Goal: Task Accomplishment & Management: Manage account settings

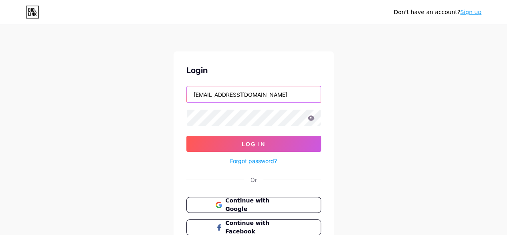
click at [269, 97] on input "[EMAIL_ADDRESS][DOMAIN_NAME]" at bounding box center [254, 94] width 134 height 16
type input "[EMAIL_ADDRESS][DOMAIN_NAME]"
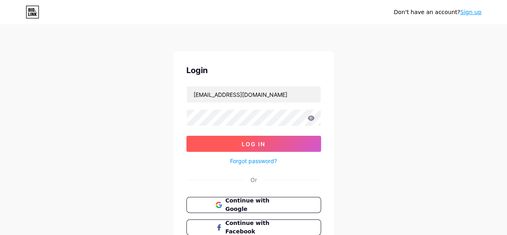
click at [266, 138] on button "Log In" at bounding box center [254, 144] width 135 height 16
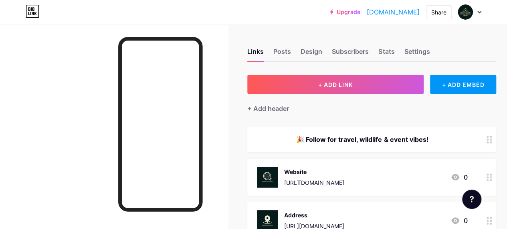
click at [344, 180] on div "[URL][DOMAIN_NAME]" at bounding box center [314, 182] width 60 height 8
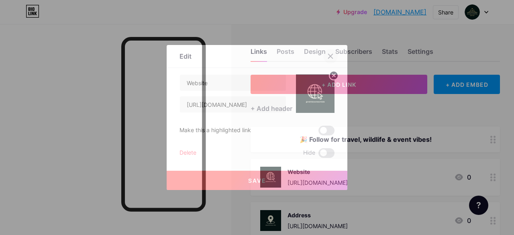
click at [331, 56] on icon at bounding box center [330, 56] width 6 height 6
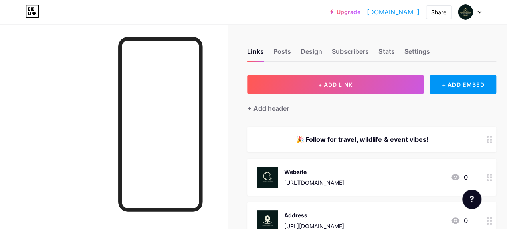
click at [492, 179] on circle at bounding box center [491, 180] width 2 height 2
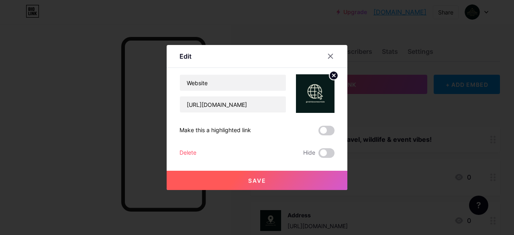
click at [182, 150] on div "Delete" at bounding box center [187, 153] width 17 height 10
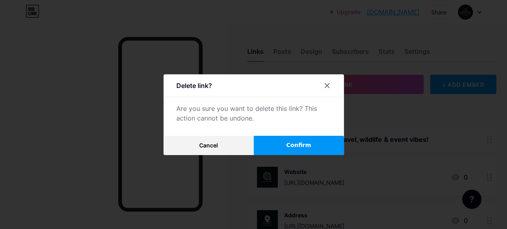
click at [297, 147] on span "Confirm" at bounding box center [298, 145] width 25 height 8
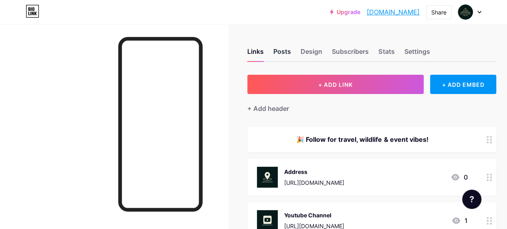
click at [285, 54] on div "Posts" at bounding box center [283, 54] width 18 height 14
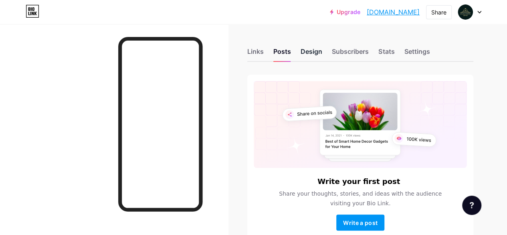
click at [315, 53] on div "Design" at bounding box center [312, 54] width 22 height 14
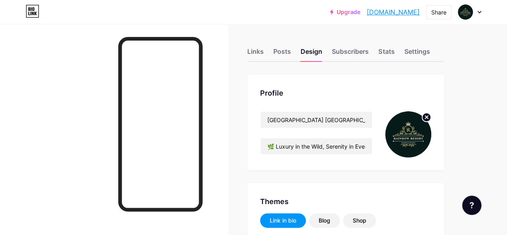
click at [428, 117] on icon at bounding box center [427, 117] width 3 height 3
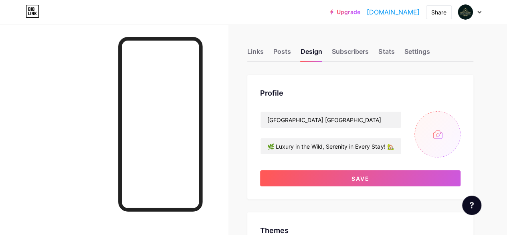
type input "#f8f9f0"
type input "#081b1b"
click at [440, 138] on input "file" at bounding box center [438, 134] width 46 height 46
type input "C:\fakepath\2.jpg"
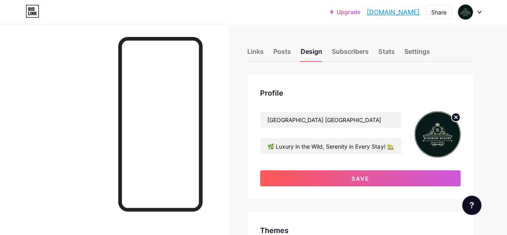
click at [455, 117] on circle at bounding box center [456, 117] width 9 height 9
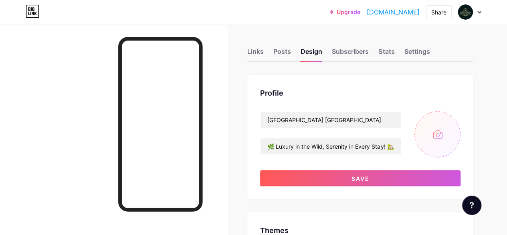
click at [438, 133] on input "file" at bounding box center [438, 134] width 46 height 46
type input "C:\fakepath\12.jpg"
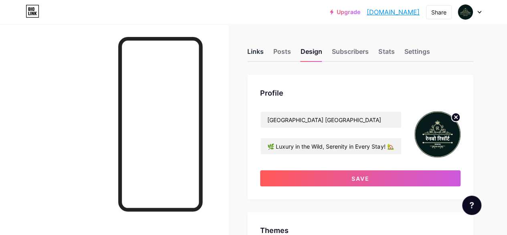
click at [260, 53] on div "Links" at bounding box center [256, 54] width 16 height 14
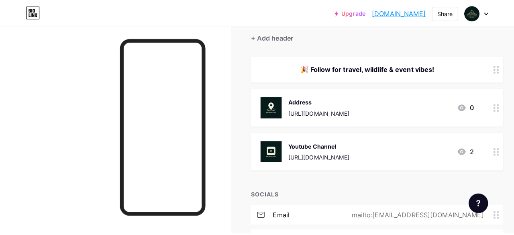
scroll to position [80, 0]
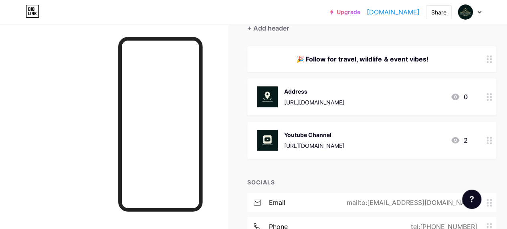
click at [345, 142] on div "https://www.youtube.com/@rainbowresortala" at bounding box center [314, 145] width 60 height 8
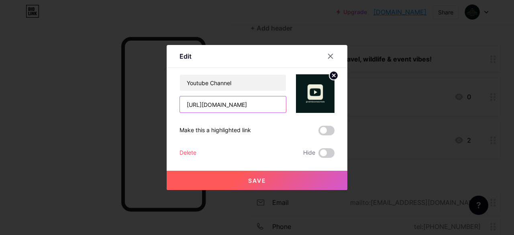
click at [274, 104] on input "https://www.youtube.com/@rainbowresortala" at bounding box center [233, 104] width 106 height 16
click at [271, 106] on input "https://www.youtube.com/@rainbowresortala" at bounding box center [233, 104] width 106 height 16
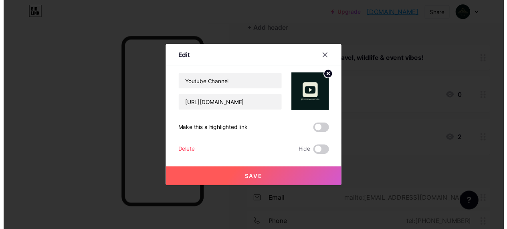
scroll to position [0, 0]
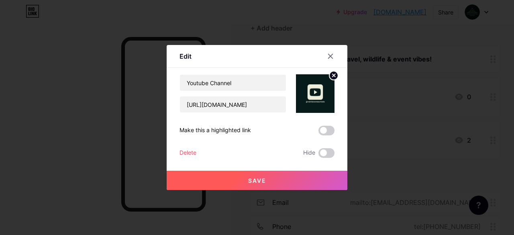
click at [192, 149] on div "Delete" at bounding box center [187, 153] width 17 height 10
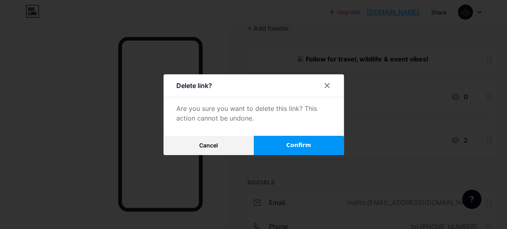
click at [337, 141] on button "Confirm" at bounding box center [299, 145] width 90 height 19
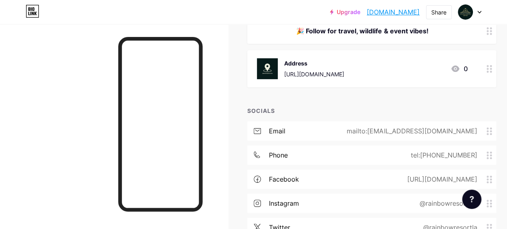
scroll to position [160, 0]
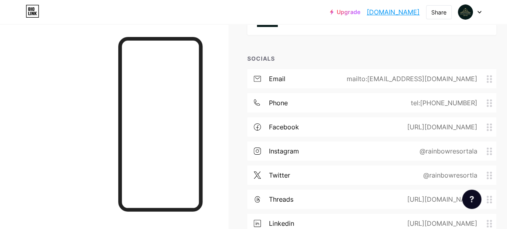
click at [434, 131] on div "https://www.facebook.com/rainbowresortala" at bounding box center [440, 127] width 93 height 10
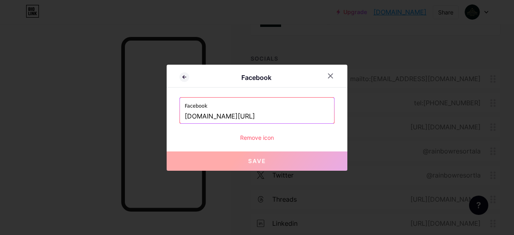
click at [256, 135] on div "Remove icon" at bounding box center [256, 137] width 155 height 8
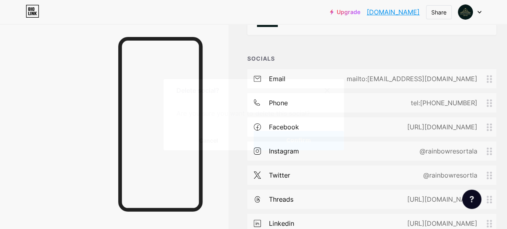
click at [292, 148] on button "Confirm" at bounding box center [299, 140] width 90 height 19
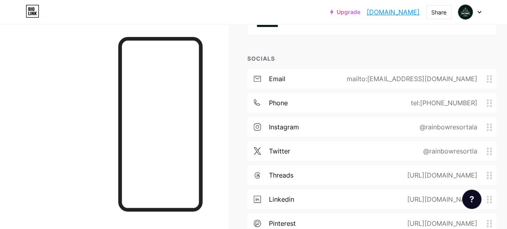
click at [471, 127] on div "@rainbowresortala" at bounding box center [447, 127] width 80 height 10
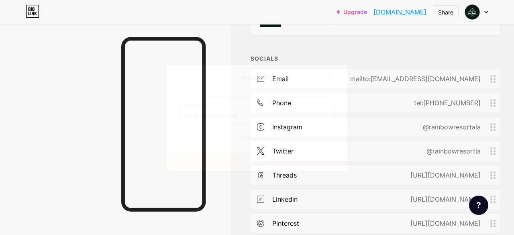
click at [264, 138] on div "Remove icon" at bounding box center [256, 137] width 155 height 8
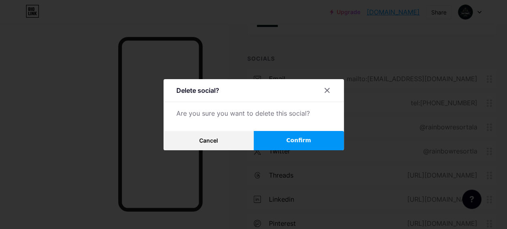
click at [284, 142] on button "Confirm" at bounding box center [299, 140] width 90 height 19
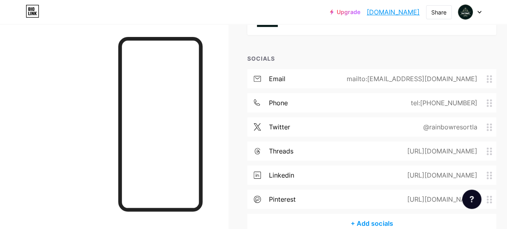
click at [394, 151] on div "https://www.threads.net/@rainbowresortala" at bounding box center [440, 151] width 93 height 10
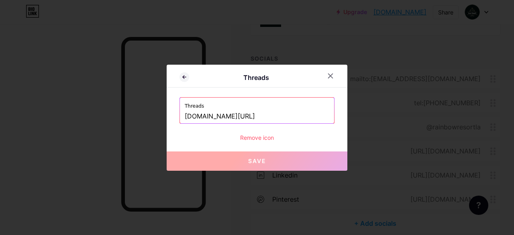
click at [248, 136] on div "Remove icon" at bounding box center [256, 137] width 155 height 8
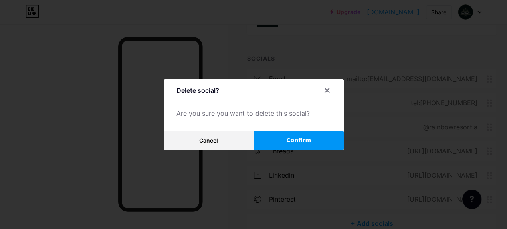
click at [299, 140] on span "Confirm" at bounding box center [298, 140] width 25 height 8
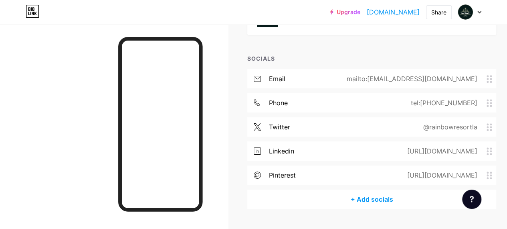
click at [328, 130] on div "twitter @rainbowresortla" at bounding box center [372, 126] width 249 height 19
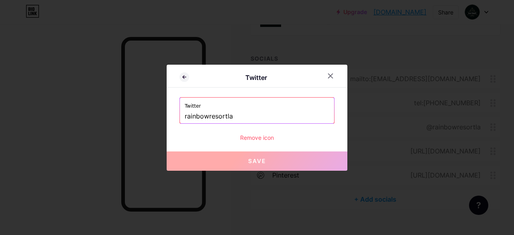
click at [258, 136] on div "Remove icon" at bounding box center [256, 137] width 155 height 8
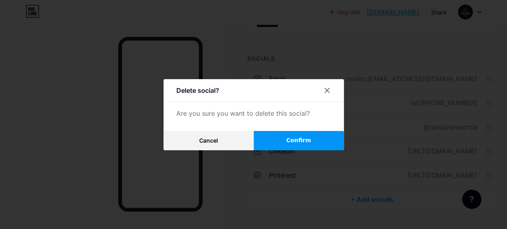
click at [307, 141] on span "Confirm" at bounding box center [298, 140] width 25 height 8
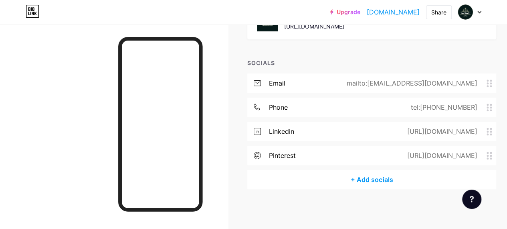
click at [394, 127] on div "https://www.linkedin.com/company/rainbowresortala" at bounding box center [440, 131] width 93 height 10
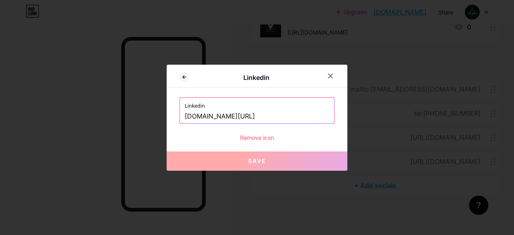
click at [256, 138] on div "Remove icon" at bounding box center [256, 137] width 155 height 8
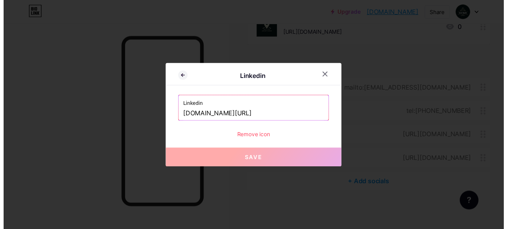
scroll to position [156, 0]
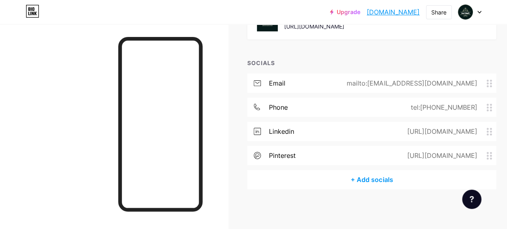
click at [293, 139] on span "Confirm" at bounding box center [298, 140] width 25 height 8
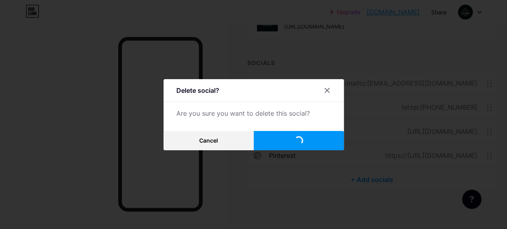
scroll to position [132, 0]
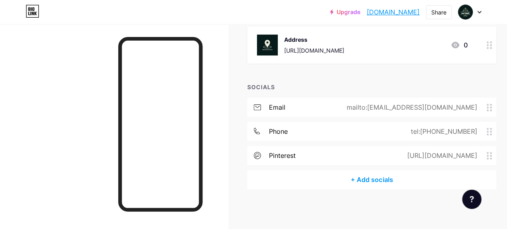
click at [299, 132] on div "phone tel:+91 97136 06999" at bounding box center [372, 131] width 249 height 19
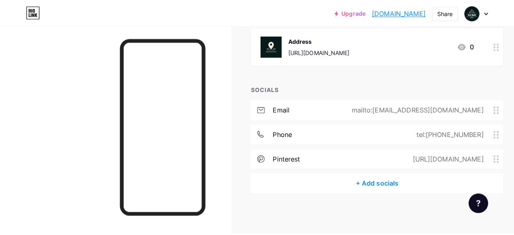
scroll to position [126, 0]
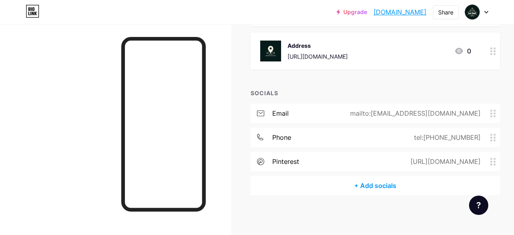
click at [327, 75] on icon at bounding box center [330, 76] width 6 height 6
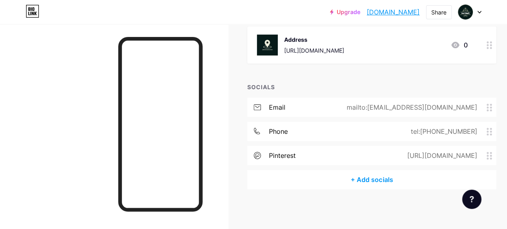
click at [343, 157] on div "pinterest https://pinterest.com/rainbowresortala" at bounding box center [372, 155] width 249 height 19
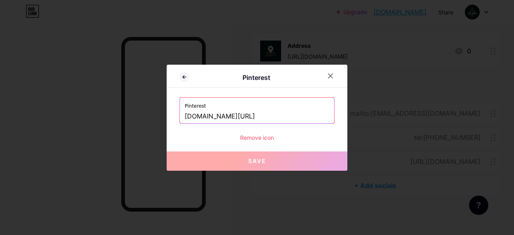
click at [248, 134] on div "Remove icon" at bounding box center [256, 137] width 155 height 8
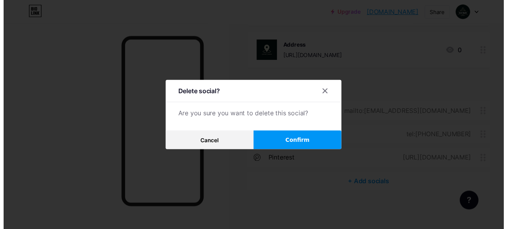
scroll to position [132, 0]
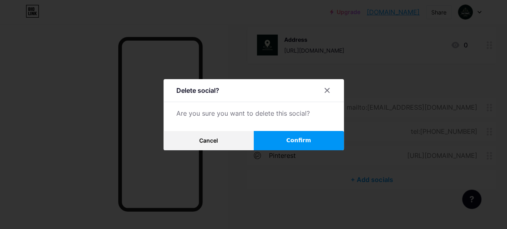
click at [296, 142] on span "Confirm" at bounding box center [298, 140] width 25 height 8
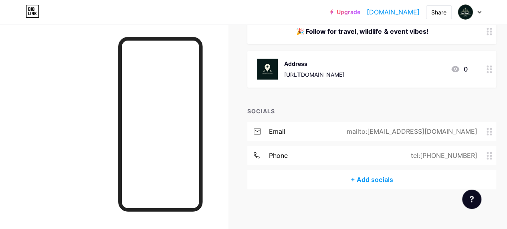
scroll to position [68, 0]
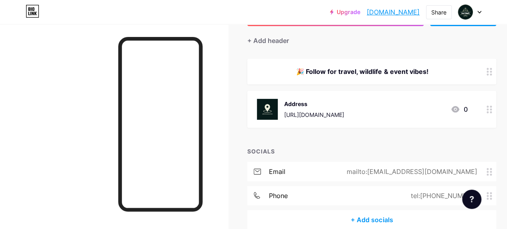
click at [345, 109] on div "Address https://www.google.com/maps/place/Rainbow+Resort+Bandhavgarh" at bounding box center [314, 109] width 60 height 21
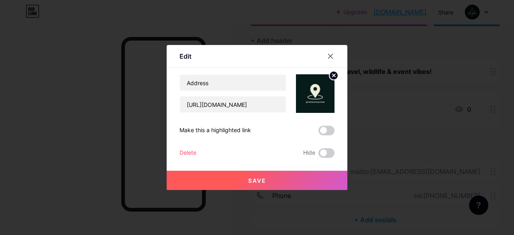
click at [188, 151] on div "Delete" at bounding box center [187, 153] width 17 height 10
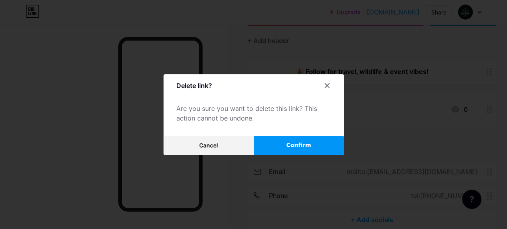
click at [311, 145] on span "Confirm" at bounding box center [298, 145] width 25 height 8
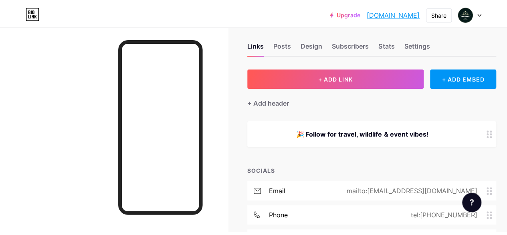
scroll to position [0, 0]
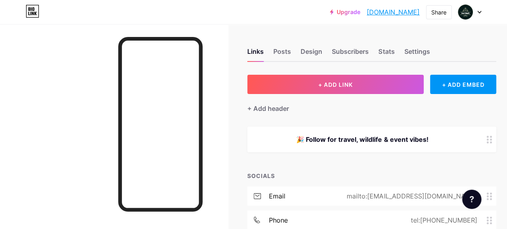
click at [479, 12] on icon at bounding box center [479, 12] width 3 height 2
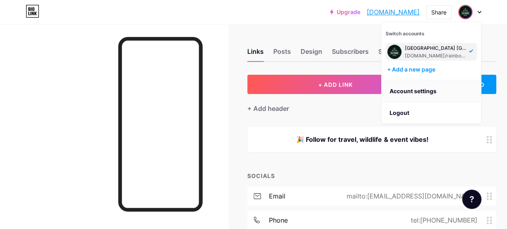
click at [417, 89] on link "Account settings" at bounding box center [431, 91] width 99 height 22
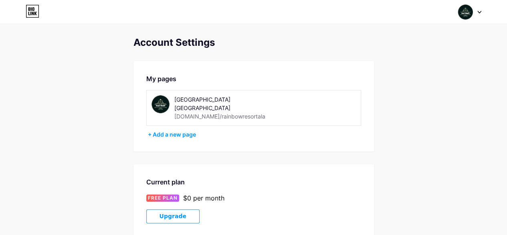
click at [478, 15] on div at bounding box center [470, 12] width 23 height 14
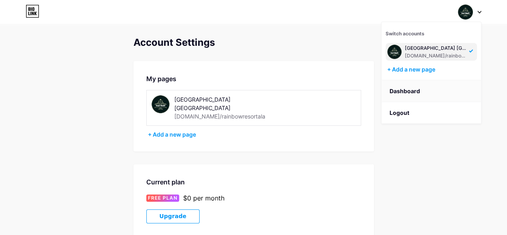
click at [400, 85] on link "Dashboard" at bounding box center [431, 91] width 99 height 22
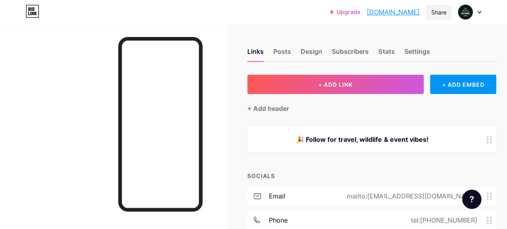
click at [438, 13] on div "Share" at bounding box center [439, 12] width 15 height 8
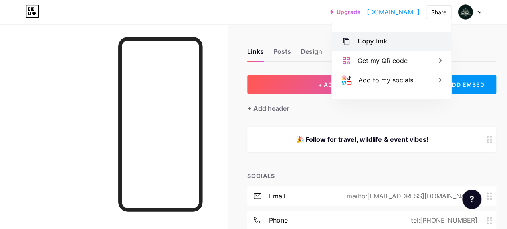
click at [384, 43] on div "Copy link" at bounding box center [373, 42] width 30 height 10
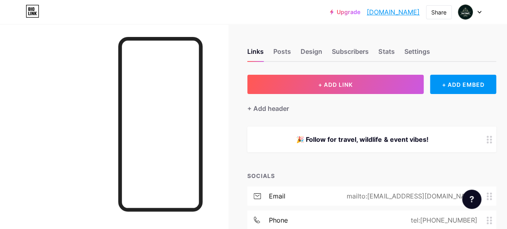
click at [480, 12] on icon at bounding box center [479, 12] width 3 height 2
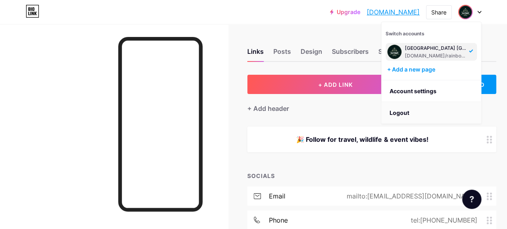
click at [399, 115] on li "Logout" at bounding box center [431, 113] width 99 height 22
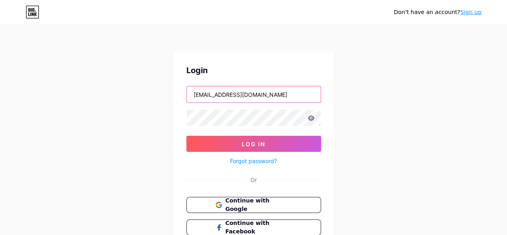
click at [275, 96] on input "[EMAIL_ADDRESS][DOMAIN_NAME]" at bounding box center [254, 94] width 134 height 16
type input "[EMAIL_ADDRESS][DOMAIN_NAME]"
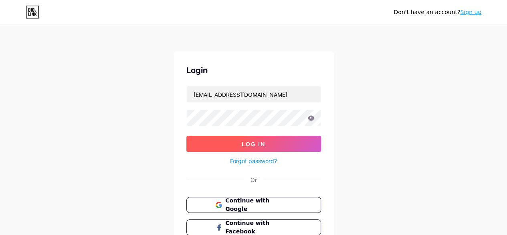
click at [269, 142] on button "Log In" at bounding box center [254, 144] width 135 height 16
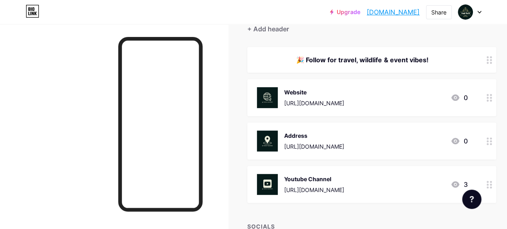
scroll to position [80, 0]
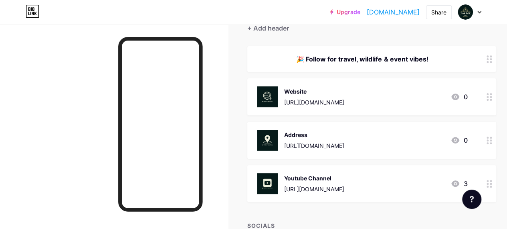
click at [489, 97] on icon at bounding box center [490, 97] width 6 height 8
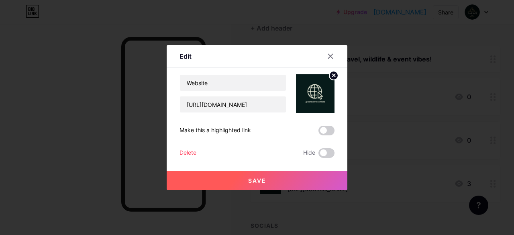
click at [189, 152] on div "Delete" at bounding box center [187, 153] width 17 height 10
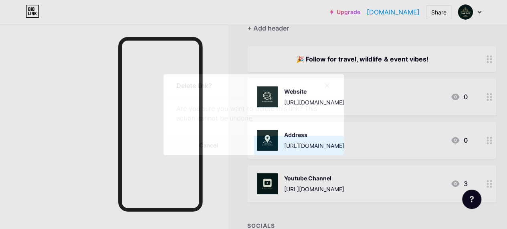
click at [290, 148] on button "Confirm" at bounding box center [299, 145] width 90 height 19
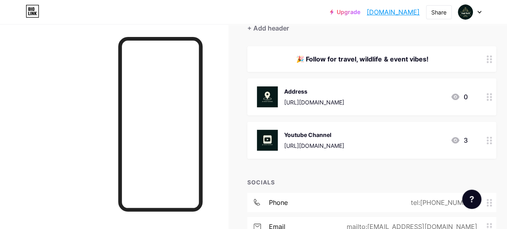
click at [489, 137] on circle at bounding box center [488, 137] width 2 height 2
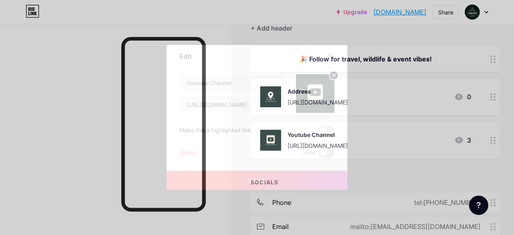
click at [185, 152] on div "Delete" at bounding box center [187, 153] width 17 height 10
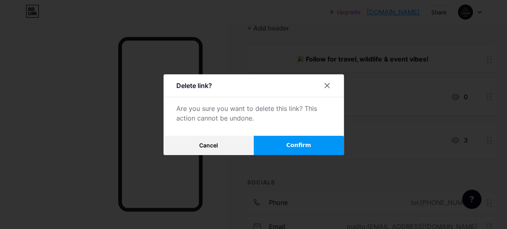
click at [318, 147] on button "Confirm" at bounding box center [299, 145] width 90 height 19
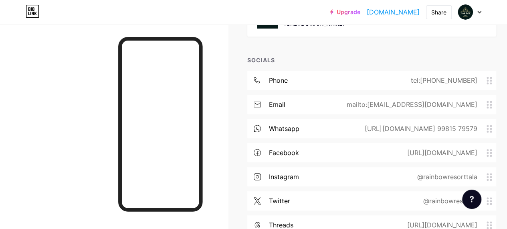
scroll to position [160, 0]
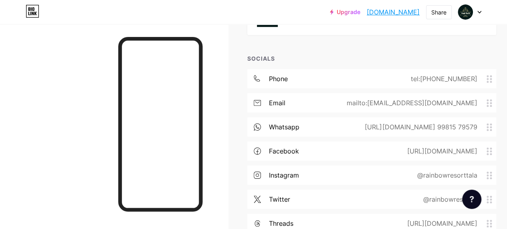
click at [467, 125] on div "https://wa.me/+91 99815 79579" at bounding box center [419, 127] width 135 height 10
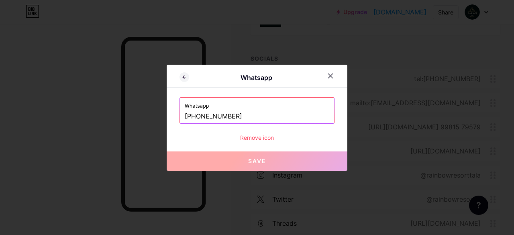
click at [256, 139] on div "Remove icon" at bounding box center [256, 137] width 155 height 8
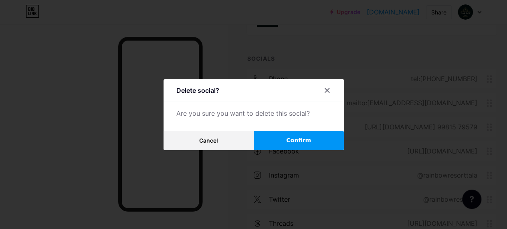
click at [298, 142] on span "Confirm" at bounding box center [298, 140] width 25 height 8
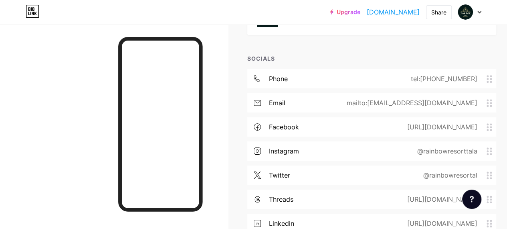
click at [451, 147] on div "@rainbowresorttala" at bounding box center [445, 151] width 83 height 10
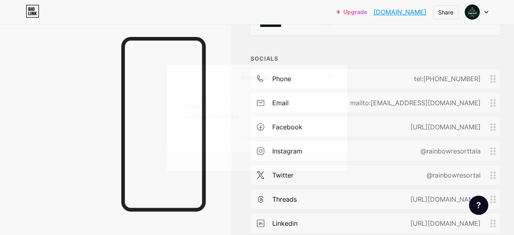
click at [260, 136] on div "Remove icon" at bounding box center [256, 137] width 155 height 8
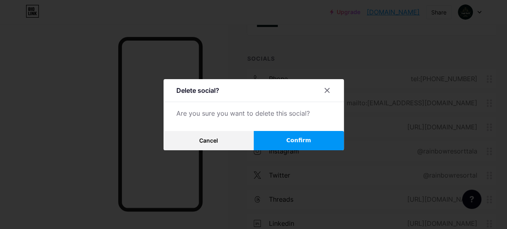
click at [288, 147] on button "Confirm" at bounding box center [299, 140] width 90 height 19
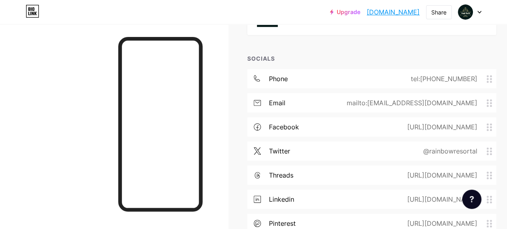
click at [448, 149] on div "@rainbowresortal" at bounding box center [448, 151] width 77 height 10
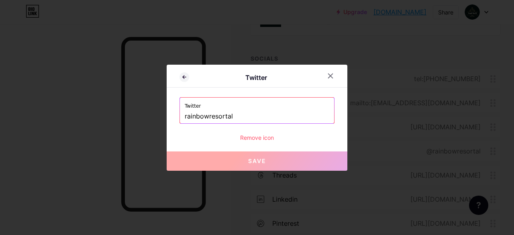
click at [252, 138] on div "Remove icon" at bounding box center [256, 137] width 155 height 8
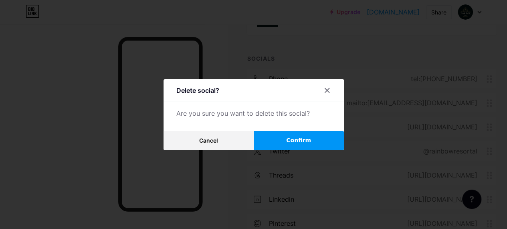
click at [305, 148] on button "Confirm" at bounding box center [299, 140] width 90 height 19
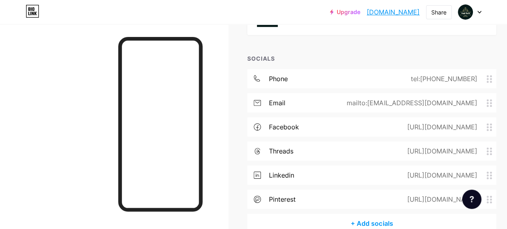
click at [429, 145] on div "threads https://www.threads.net/@rainbowresorttala" at bounding box center [372, 150] width 249 height 19
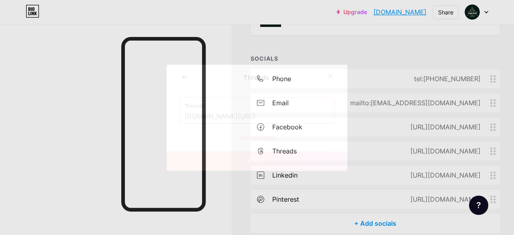
click at [263, 135] on div "Remove icon" at bounding box center [256, 137] width 155 height 8
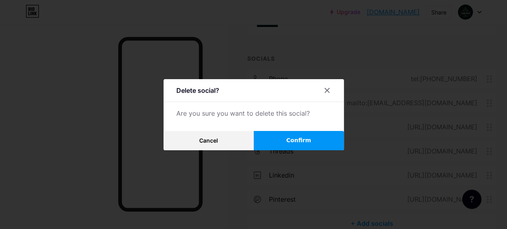
click at [293, 144] on span "Confirm" at bounding box center [298, 140] width 25 height 8
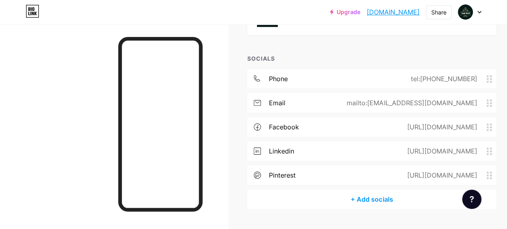
click at [394, 173] on div "https://pinterest.com/rainbowresorttala" at bounding box center [440, 175] width 93 height 10
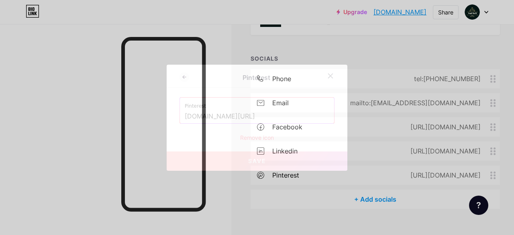
click at [254, 134] on div "Remove icon" at bounding box center [256, 137] width 155 height 8
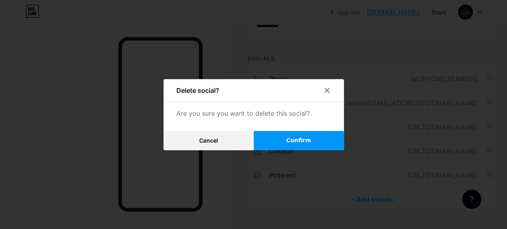
click at [297, 142] on span "Confirm" at bounding box center [298, 140] width 25 height 8
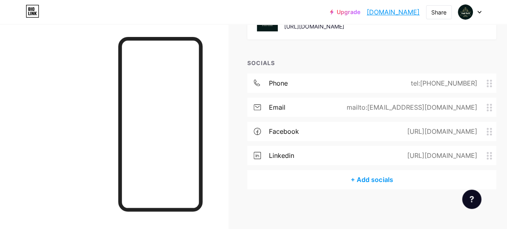
click at [410, 150] on div "https://www.linkedin.com/company/rainbowresorttala" at bounding box center [440, 155] width 93 height 10
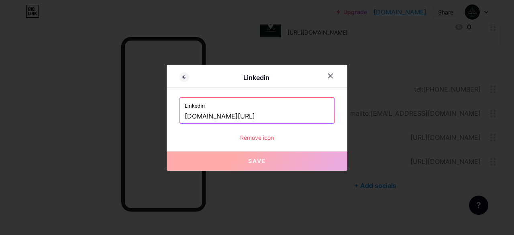
click at [254, 134] on div "Remove icon" at bounding box center [256, 137] width 155 height 8
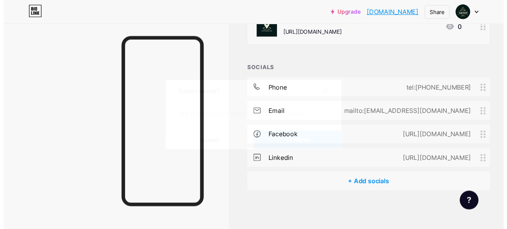
scroll to position [156, 0]
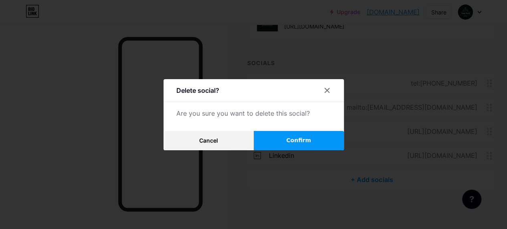
click at [302, 141] on span "Confirm" at bounding box center [298, 140] width 25 height 8
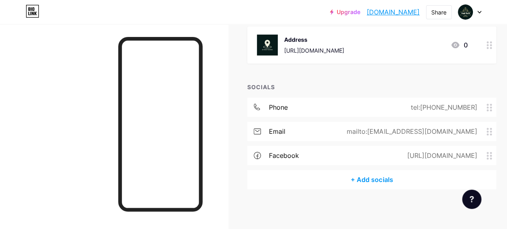
click at [397, 155] on div "[URL][DOMAIN_NAME]" at bounding box center [440, 155] width 93 height 10
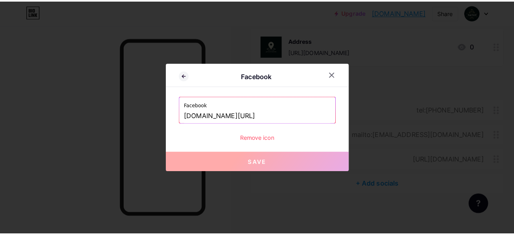
scroll to position [126, 0]
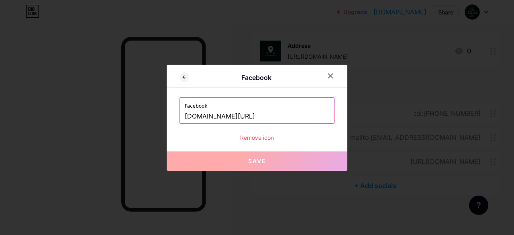
click at [260, 136] on div "Remove icon" at bounding box center [256, 137] width 155 height 8
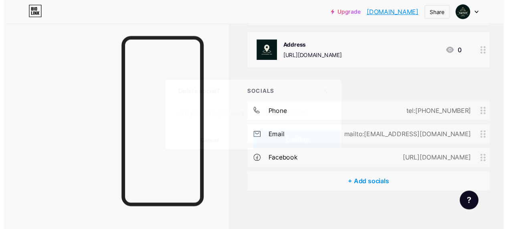
scroll to position [132, 0]
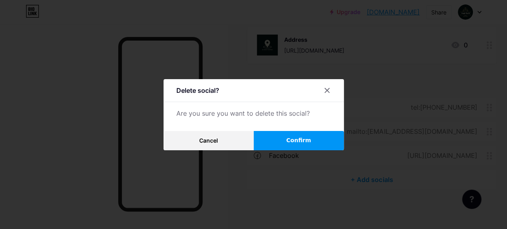
click at [324, 149] on button "Confirm" at bounding box center [299, 140] width 90 height 19
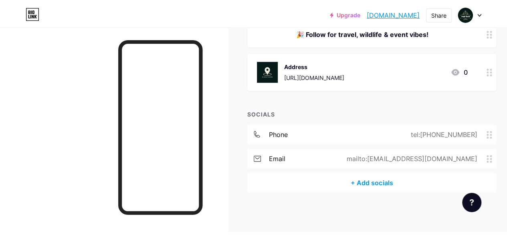
scroll to position [0, 0]
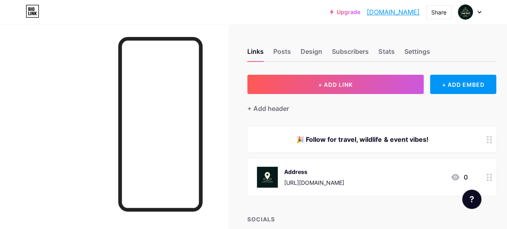
click at [481, 12] on div "Upgrade rainbowresortta... rainbowresorttala.bio.link Share Switch accounts रेन…" at bounding box center [253, 12] width 507 height 14
click at [478, 9] on div at bounding box center [470, 12] width 23 height 14
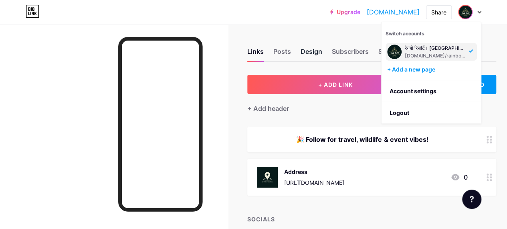
click at [318, 50] on div "Design" at bounding box center [312, 54] width 22 height 14
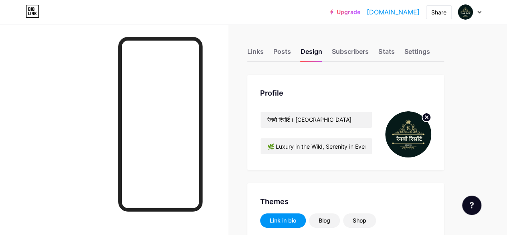
click at [430, 118] on div at bounding box center [409, 134] width 46 height 46
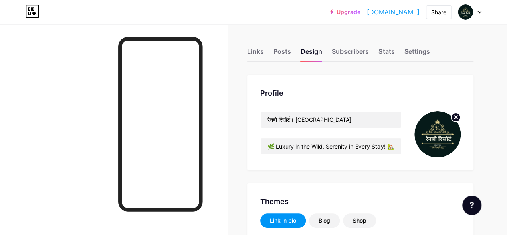
type input "#f8f9f0"
type input "#081b1b"
click at [479, 12] on icon at bounding box center [480, 12] width 4 height 3
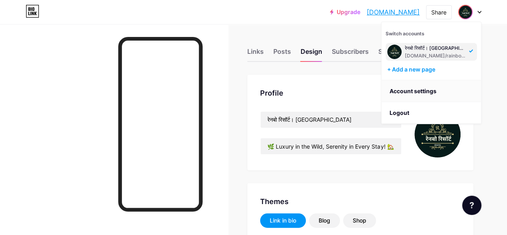
click at [402, 94] on link "Account settings" at bounding box center [431, 91] width 99 height 22
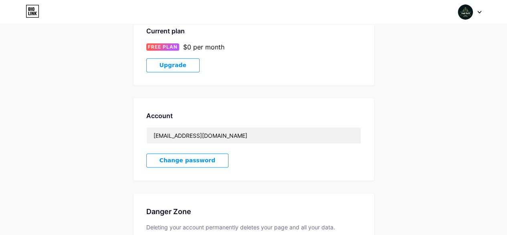
scroll to position [160, 0]
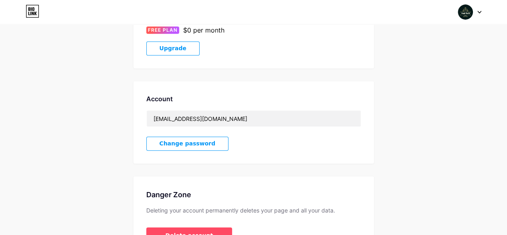
click at [480, 9] on div at bounding box center [470, 12] width 23 height 14
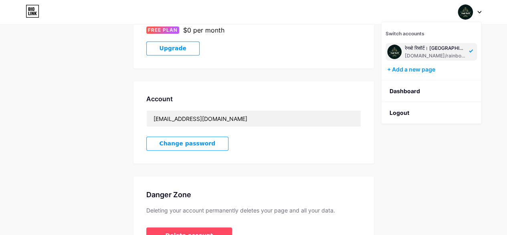
click at [427, 49] on div "रेनबो रिसॉर्ट। [GEOGRAPHIC_DATA]" at bounding box center [436, 48] width 62 height 6
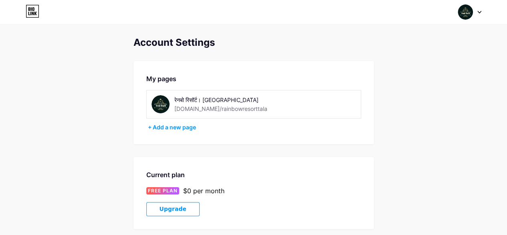
click at [35, 11] on icon at bounding box center [33, 11] width 14 height 13
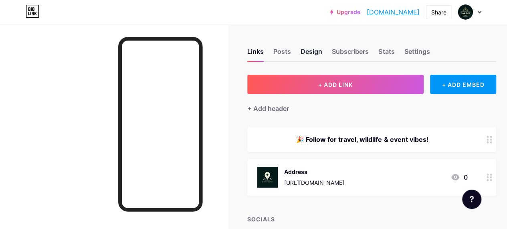
click at [321, 51] on div "Design" at bounding box center [312, 54] width 22 height 14
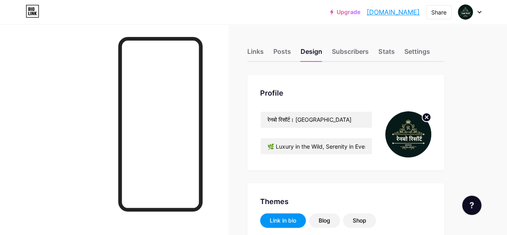
click at [429, 116] on circle at bounding box center [426, 117] width 9 height 9
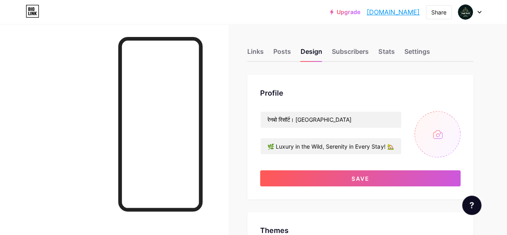
click at [407, 137] on div "रेनबो रिसॉर्ट। बांधवगढ़ 🌿 Luxury in the Wild, Serenity in Every Stay! 🏡 Safari …" at bounding box center [360, 134] width 201 height 46
type input "#f8f9f0"
type input "#081b1b"
click at [432, 138] on input "file" at bounding box center [438, 134] width 46 height 46
type input "C:\fakepath\2.jpg"
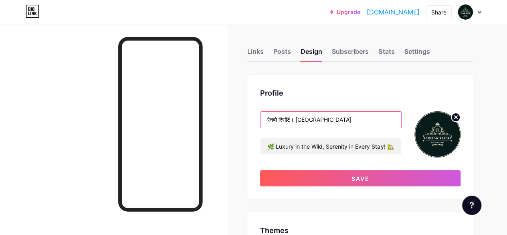
drag, startPoint x: 347, startPoint y: 120, endPoint x: 265, endPoint y: 117, distance: 81.9
click at [265, 117] on input "रेनबो रिसॉर्ट। [GEOGRAPHIC_DATA]" at bounding box center [331, 120] width 141 height 16
paste input "[GEOGRAPHIC_DATA] [GEOGRAPHIC_DATA]"
type input "[GEOGRAPHIC_DATA] [GEOGRAPHIC_DATA]"
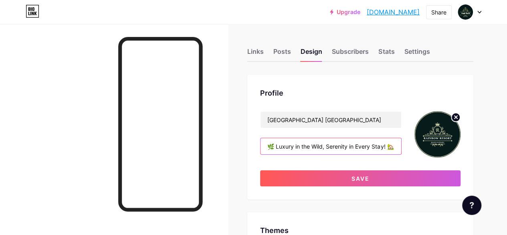
click at [371, 146] on input "🌿 Luxury in the Wild, Serenity in Every Stay! 🏡 Safari thrills, lavish stays & …" at bounding box center [331, 146] width 141 height 16
paste input "🐅 Tiger Safaris • Nature Stays • Weddings & Celebrations ✨ Luxury resort for fa…"
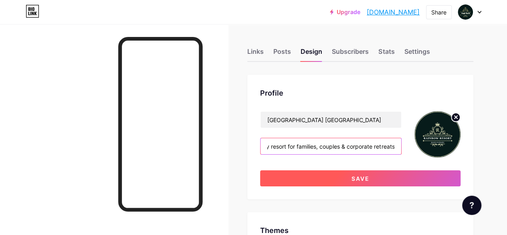
type input "🐅 Tiger Safaris • Nature Stays • Weddings & Celebrations ✨ Luxury resort for fa…"
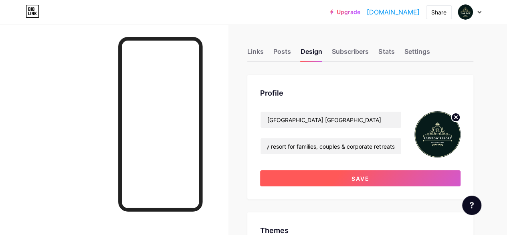
scroll to position [0, 0]
click at [383, 180] on button "Save" at bounding box center [360, 178] width 201 height 16
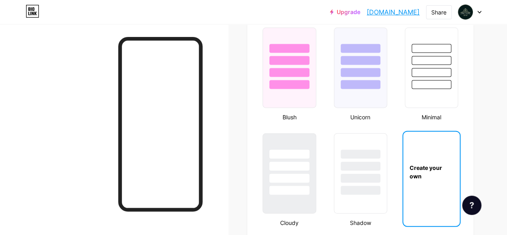
scroll to position [883, 0]
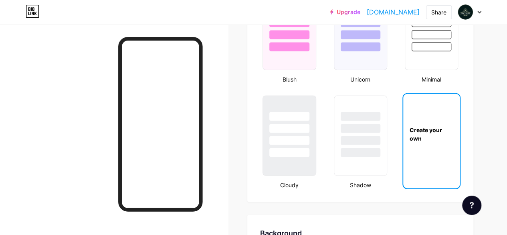
click at [424, 152] on div "Create your own" at bounding box center [432, 134] width 57 height 80
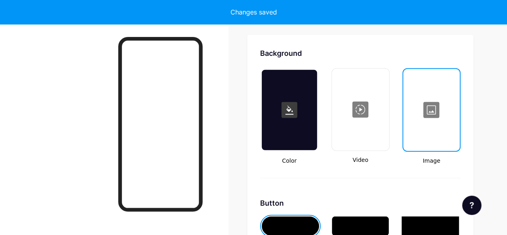
scroll to position [1065, 0]
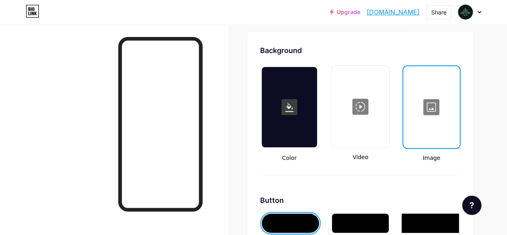
click at [428, 120] on div at bounding box center [431, 107] width 55 height 80
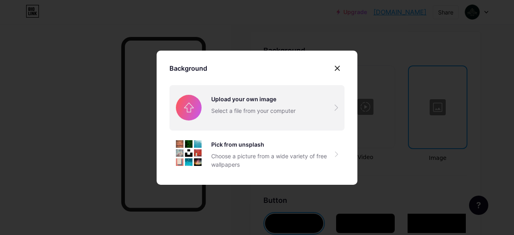
click at [240, 118] on input "file" at bounding box center [256, 107] width 175 height 45
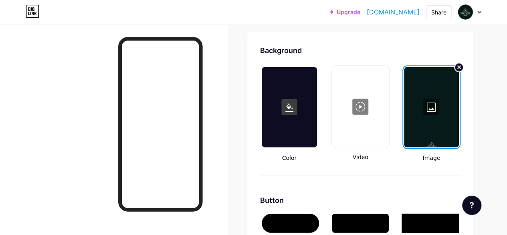
click at [434, 108] on div at bounding box center [431, 107] width 55 height 80
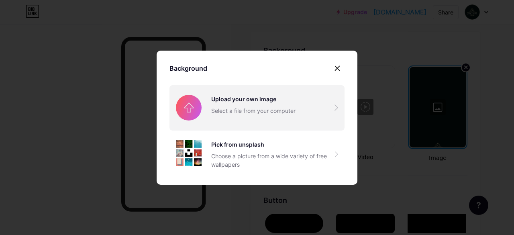
click at [246, 105] on input "file" at bounding box center [256, 107] width 175 height 45
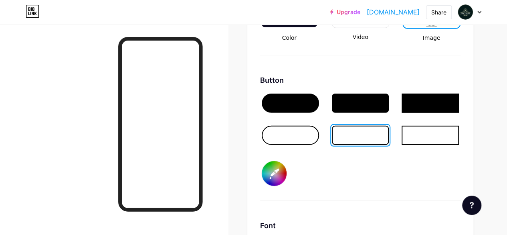
scroll to position [1185, 0]
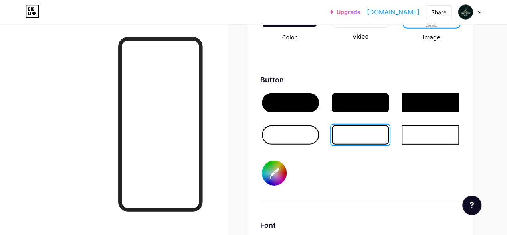
click at [279, 177] on input "#f8f9f0" at bounding box center [274, 172] width 25 height 25
click at [277, 179] on input "#f8f9f0" at bounding box center [274, 172] width 25 height 25
type input "#081b1b"
click at [402, 183] on div "Button #081b1b" at bounding box center [360, 137] width 201 height 126
click at [422, 137] on div at bounding box center [430, 134] width 57 height 19
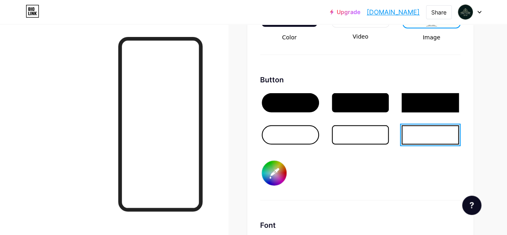
click at [373, 139] on div at bounding box center [360, 134] width 57 height 19
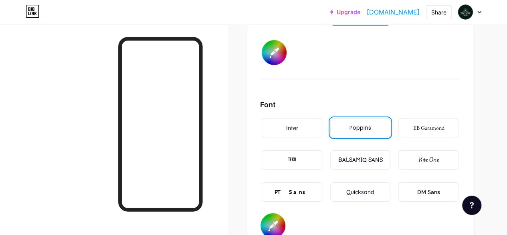
scroll to position [1346, 0]
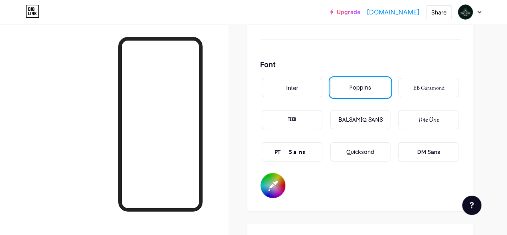
click at [280, 189] on input "#081b1b" at bounding box center [273, 185] width 25 height 25
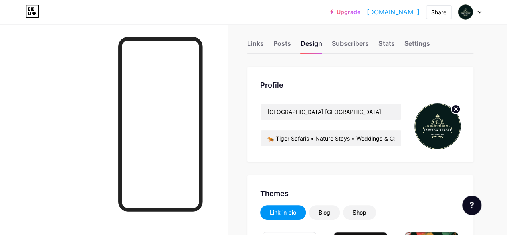
scroll to position [0, 0]
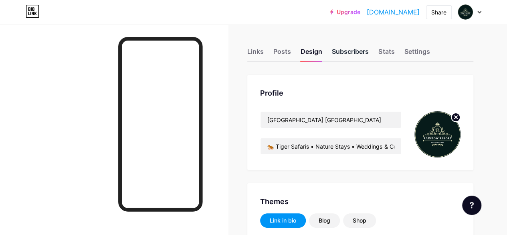
click at [362, 49] on div "Subscribers" at bounding box center [350, 54] width 37 height 14
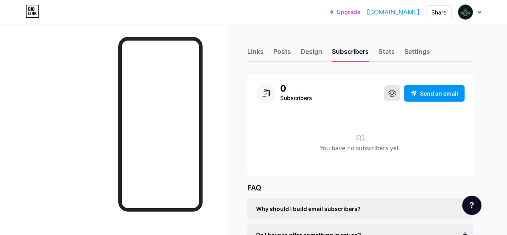
click at [389, 96] on icon at bounding box center [392, 92] width 7 height 7
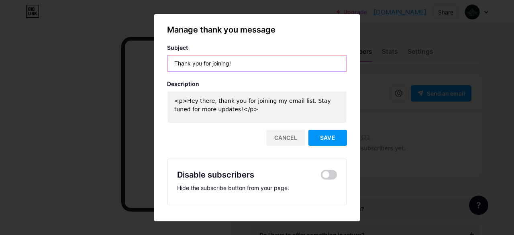
click at [250, 63] on input "Thank you for joining!" at bounding box center [256, 63] width 179 height 16
drag, startPoint x: 250, startPoint y: 63, endPoint x: 150, endPoint y: 63, distance: 100.3
click at [150, 63] on div "Manage thank you message Subject Thank you for joining! Description <p>Hey ther…" at bounding box center [257, 117] width 514 height 235
paste input "🌟 Thank You for Connecting with Us"
type input "🌟 Thank You for Connecting with Us"
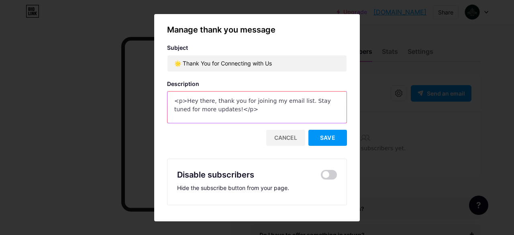
drag, startPoint x: 232, startPoint y: 114, endPoint x: 170, endPoint y: 97, distance: 64.0
click at [170, 97] on textarea "<p>Hey there, thank you for joining my email list. Stay tuned for more updates!…" at bounding box center [256, 107] width 179 height 32
paste textarea "our interest means a lot. [GEOGRAPHIC_DATA] is here to host safaris, weddings &…"
click at [174, 101] on textarea "our interest means a lot. [GEOGRAPHIC_DATA] is here to host safaris, weddings &…" at bounding box center [256, 107] width 179 height 32
drag, startPoint x: 330, startPoint y: 110, endPoint x: 146, endPoint y: 98, distance: 184.1
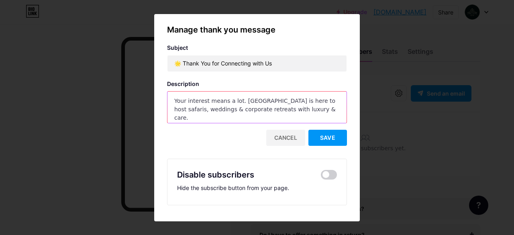
click at [146, 98] on div "Manage thank you message Subject 🌟 Thank You for Connecting with Us Description…" at bounding box center [257, 117] width 514 height 235
type textarea "Your interest means a lot. [GEOGRAPHIC_DATA] is here to host safaris, weddings …"
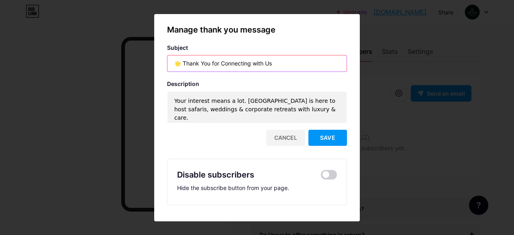
drag, startPoint x: 285, startPoint y: 64, endPoint x: 174, endPoint y: 63, distance: 110.7
click at [169, 63] on input "🌟 Thank You for Connecting with Us" at bounding box center [256, 63] width 179 height 16
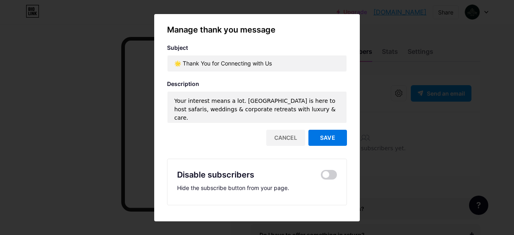
click at [327, 140] on span "Save" at bounding box center [327, 137] width 15 height 7
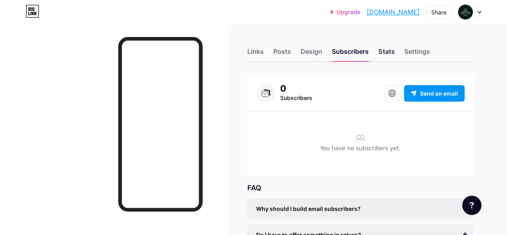
click at [393, 53] on div "Stats" at bounding box center [387, 54] width 16 height 14
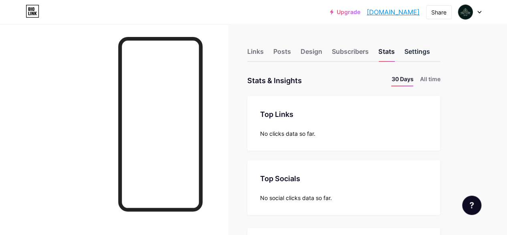
click at [422, 55] on div "Settings" at bounding box center [417, 54] width 26 height 14
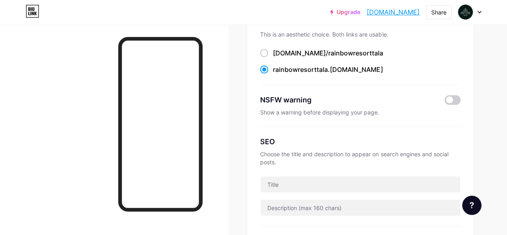
scroll to position [120, 0]
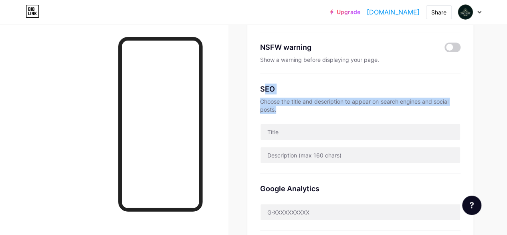
drag, startPoint x: 266, startPoint y: 89, endPoint x: 279, endPoint y: 112, distance: 26.6
click at [279, 112] on div "SEO Choose the title and description to appear on search engines and social pos…" at bounding box center [360, 123] width 201 height 99
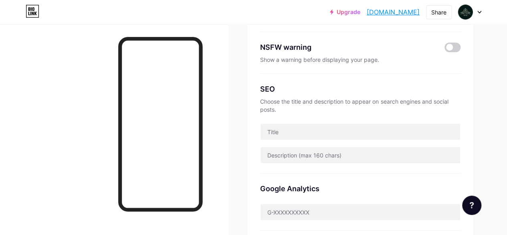
drag, startPoint x: 271, startPoint y: 101, endPoint x: 259, endPoint y: 84, distance: 20.5
click at [259, 84] on div "Preferred link This is an aesthetic choice. Both links are usable. [DOMAIN_NAME…" at bounding box center [361, 122] width 226 height 336
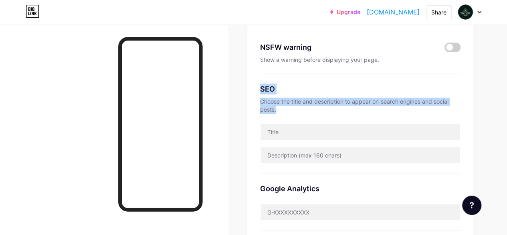
drag, startPoint x: 260, startPoint y: 86, endPoint x: 283, endPoint y: 109, distance: 32.9
click at [283, 109] on div "Preferred link This is an aesthetic choice. Both links are usable. [DOMAIN_NAME…" at bounding box center [361, 122] width 226 height 336
copy div "SEO Choose the title and description to appear on search engines and social pos…"
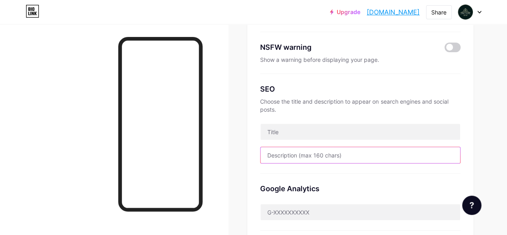
click at [315, 159] on input "text" at bounding box center [361, 155] width 200 height 16
paste input "🐅 Luxury [GEOGRAPHIC_DATA] offering tiger safaris, nature stays, destination we…"
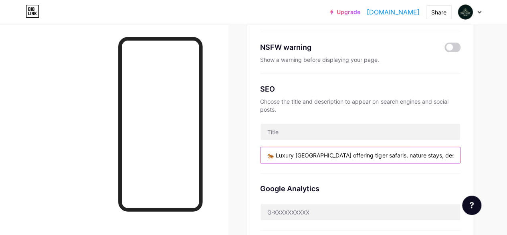
scroll to position [0, 205]
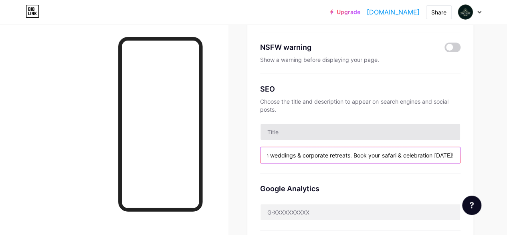
type input "🐅 Luxury [GEOGRAPHIC_DATA] offering tiger safaris, nature stays, destination we…"
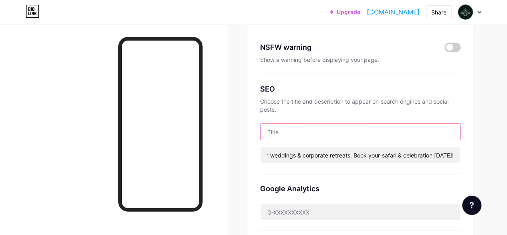
scroll to position [0, 0]
click at [312, 131] on input "text" at bounding box center [361, 132] width 200 height 16
click at [295, 133] on input "text" at bounding box center [361, 132] width 200 height 16
click at [299, 134] on input "text" at bounding box center [361, 132] width 200 height 16
paste input "[GEOGRAPHIC_DATA] | Jungle Safari • Weddings & Events"
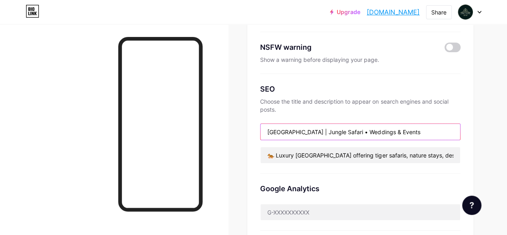
type input "[GEOGRAPHIC_DATA] | Jungle Safari • Weddings & Events"
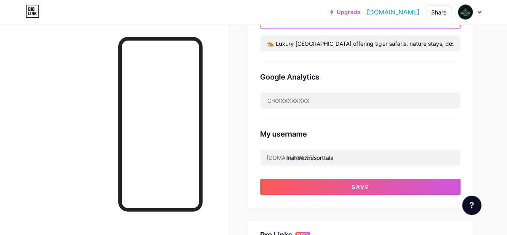
scroll to position [241, 0]
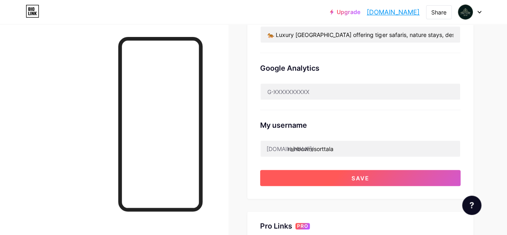
click at [358, 179] on span "Save" at bounding box center [361, 178] width 18 height 7
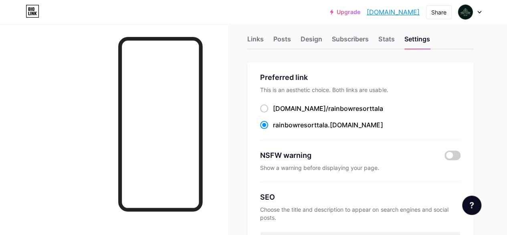
scroll to position [0, 0]
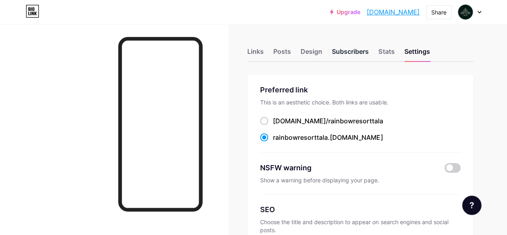
click at [351, 47] on div "Subscribers" at bounding box center [350, 54] width 37 height 14
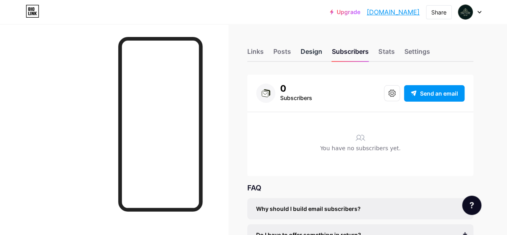
click at [312, 53] on div "Design" at bounding box center [312, 54] width 22 height 14
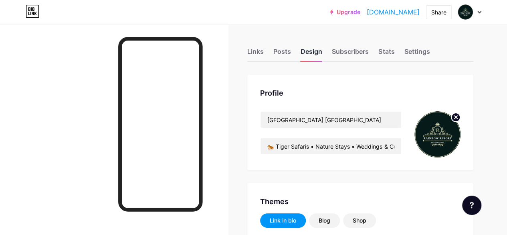
type input "#000000"
click at [264, 50] on div "Links" at bounding box center [256, 54] width 16 height 14
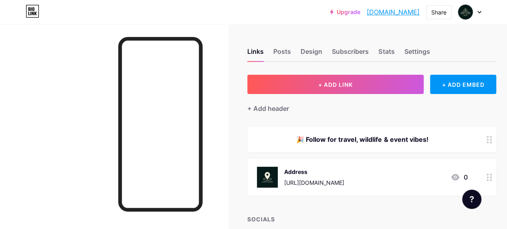
click at [422, 145] on div "🎉 Follow for travel, wildlife & event vibes!" at bounding box center [372, 139] width 249 height 26
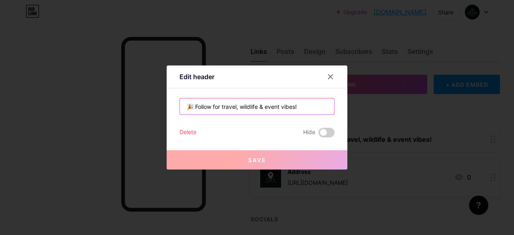
drag, startPoint x: 307, startPoint y: 110, endPoint x: 180, endPoint y: 100, distance: 127.1
click at [180, 100] on input "🎉 Follow for travel, wildlife & event vibes!" at bounding box center [257, 106] width 154 height 16
paste input "Book Your Safari & Event [DATE]"
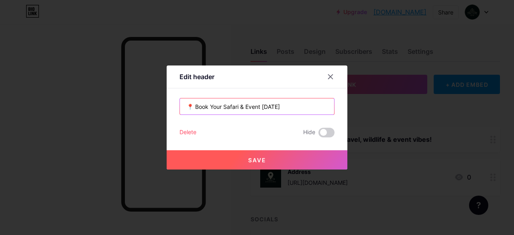
type input "📍 Book Your Safari & Event [DATE]"
click at [268, 159] on button "Save" at bounding box center [256, 159] width 181 height 19
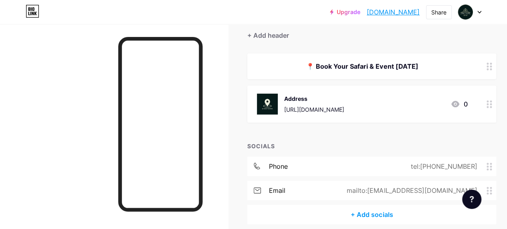
scroll to position [80, 0]
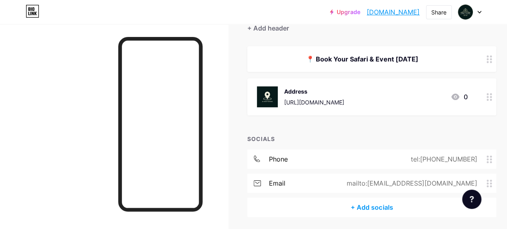
click at [367, 208] on div "+ Add socials" at bounding box center [372, 206] width 249 height 19
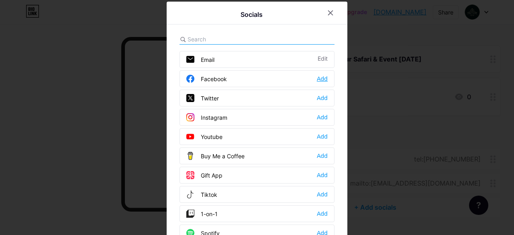
click at [317, 79] on div "Add" at bounding box center [322, 79] width 11 height 8
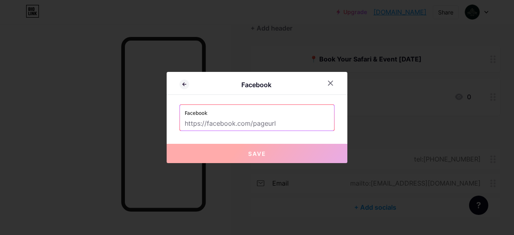
click at [254, 127] on input "text" at bounding box center [257, 124] width 144 height 14
click at [254, 126] on input "text" at bounding box center [257, 124] width 144 height 14
paste input "[URL][DOMAIN_NAME]"
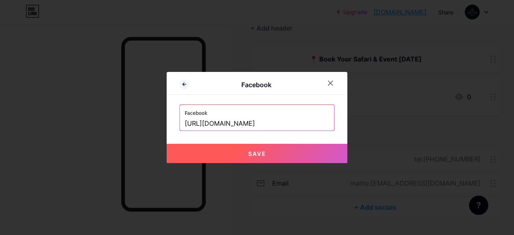
type input "[URL][DOMAIN_NAME]"
click at [277, 150] on button "Save" at bounding box center [256, 153] width 181 height 19
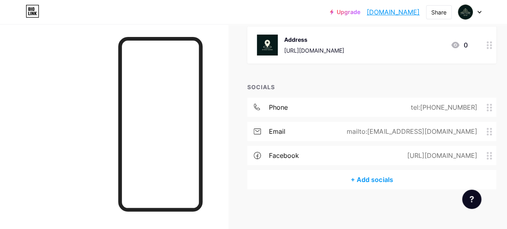
click at [365, 178] on div "+ Add socials" at bounding box center [372, 179] width 249 height 19
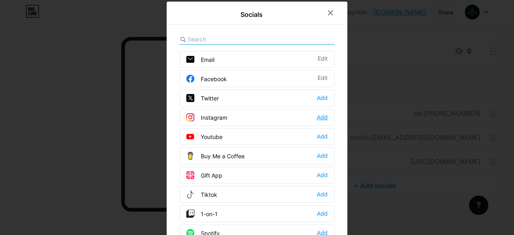
click at [319, 114] on div "Add" at bounding box center [322, 117] width 11 height 8
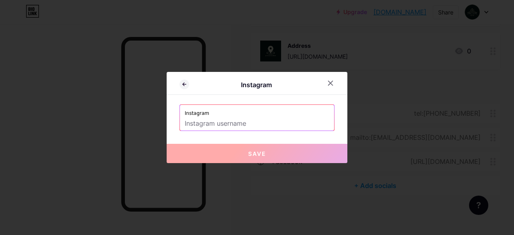
click at [251, 127] on input "text" at bounding box center [257, 124] width 144 height 14
click at [272, 119] on input "text" at bounding box center [257, 124] width 144 height 14
paste input "rainbowresorttala"
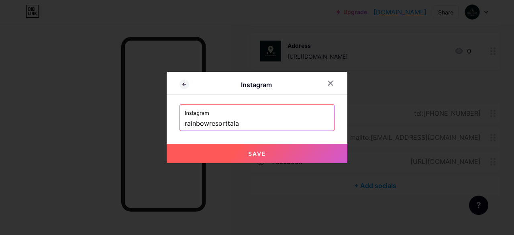
click at [256, 153] on span "Save" at bounding box center [257, 153] width 18 height 7
type input "[URL][DOMAIN_NAME]"
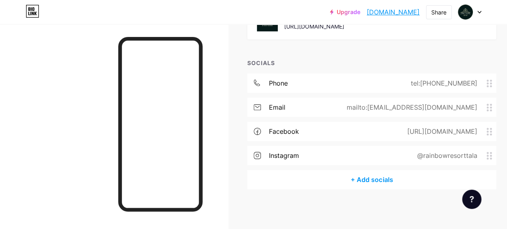
click at [374, 174] on div "+ Add socials" at bounding box center [372, 179] width 249 height 19
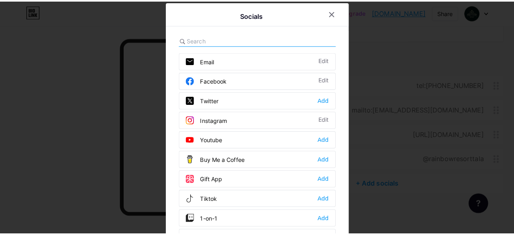
scroll to position [150, 0]
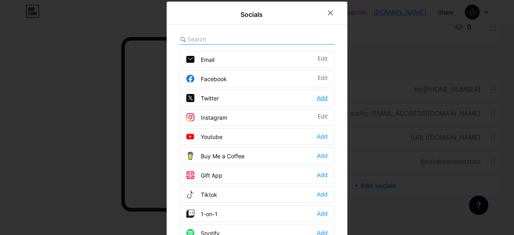
click at [317, 97] on div "Add" at bounding box center [322, 98] width 11 height 8
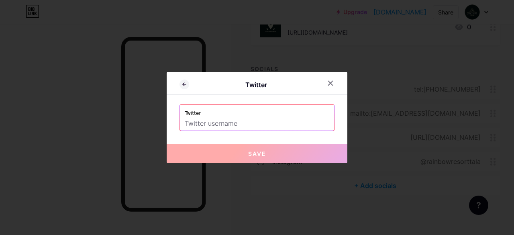
click at [247, 122] on input "text" at bounding box center [257, 124] width 144 height 14
click at [219, 122] on input "text" at bounding box center [257, 124] width 144 height 14
paste input "rainbowresortal"
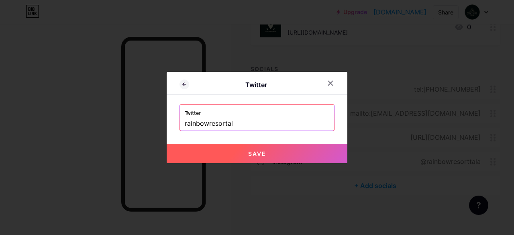
click at [251, 156] on span "Save" at bounding box center [257, 153] width 18 height 7
type input "[URL][DOMAIN_NAME]"
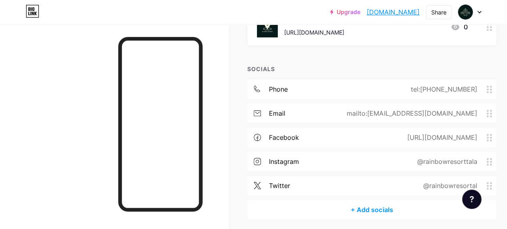
click at [365, 213] on div "+ Add socials" at bounding box center [372, 209] width 249 height 19
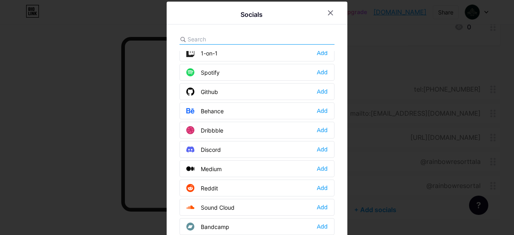
scroll to position [201, 0]
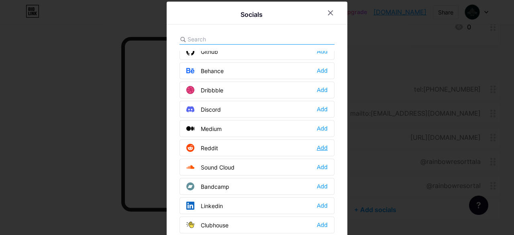
click at [319, 145] on div "Add" at bounding box center [322, 148] width 11 height 8
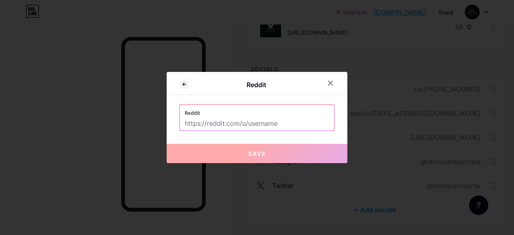
click at [238, 121] on input "text" at bounding box center [257, 124] width 144 height 14
click at [184, 82] on icon at bounding box center [184, 84] width 10 height 10
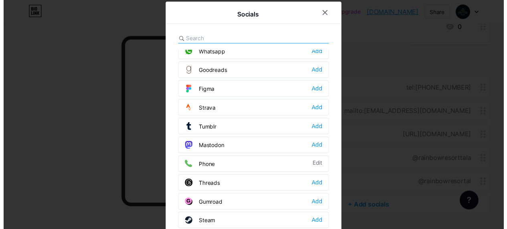
scroll to position [711, 0]
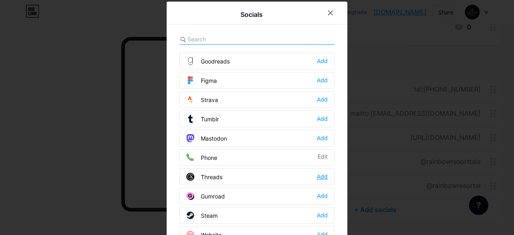
click at [317, 173] on div "Add" at bounding box center [322, 177] width 11 height 8
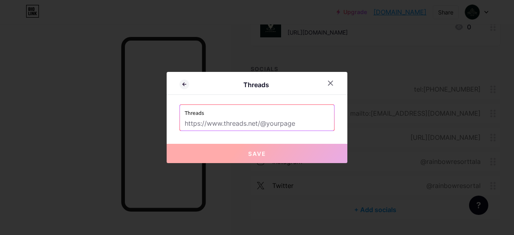
click at [282, 120] on input "text" at bounding box center [257, 124] width 144 height 14
click at [246, 121] on input "text" at bounding box center [257, 124] width 144 height 14
paste input "[URL][DOMAIN_NAME]"
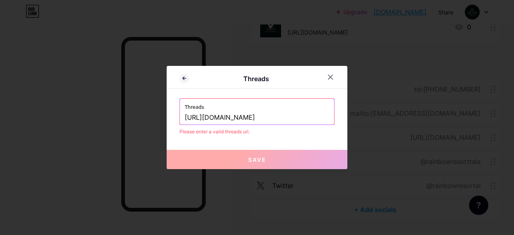
click at [261, 118] on input "[URL][DOMAIN_NAME]" at bounding box center [257, 118] width 144 height 14
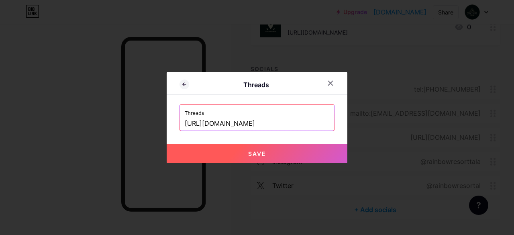
type input "[URL][DOMAIN_NAME]"
click at [272, 154] on button "Save" at bounding box center [256, 153] width 181 height 19
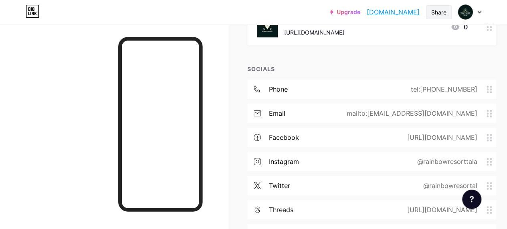
click at [437, 13] on div "Share" at bounding box center [439, 12] width 15 height 8
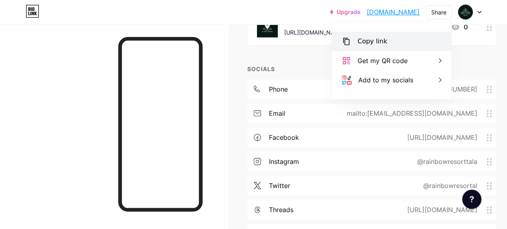
click at [374, 45] on div "Copy link" at bounding box center [373, 42] width 30 height 10
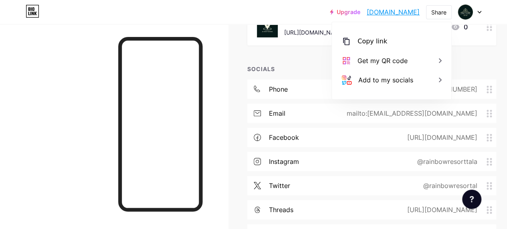
click at [77, 113] on div at bounding box center [114, 138] width 228 height 229
